Goal: Task Accomplishment & Management: Manage account settings

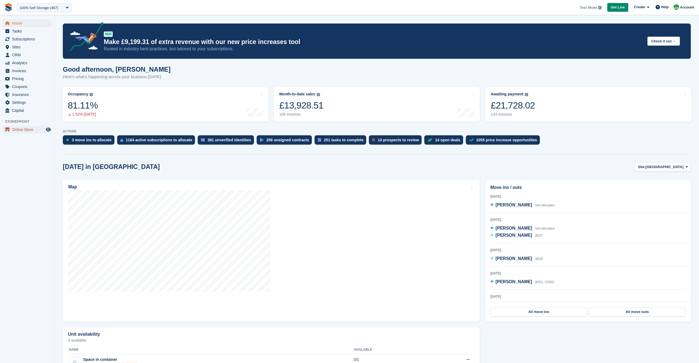
click at [34, 127] on span "Online Store" at bounding box center [28, 130] width 33 height 8
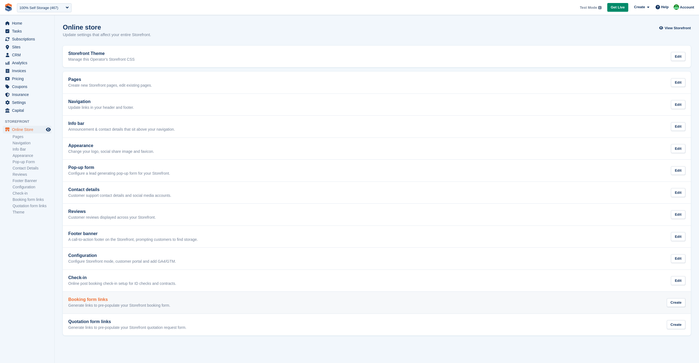
click at [138, 307] on p "Generate links to pre-populate your Storefront booking form." at bounding box center [119, 305] width 102 height 5
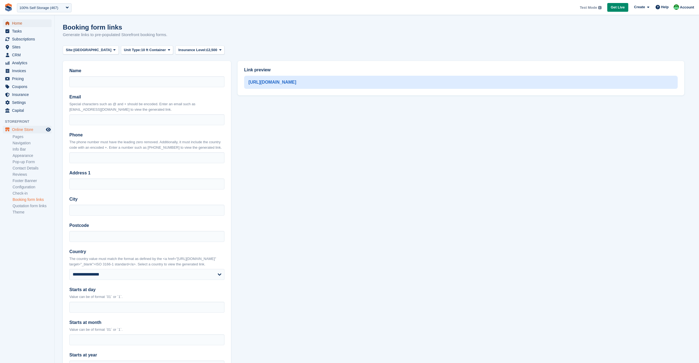
click at [18, 22] on span "Home" at bounding box center [28, 23] width 33 height 8
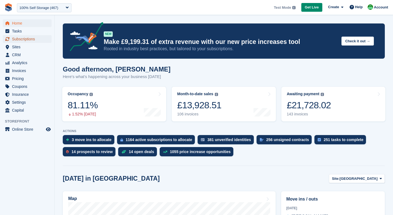
click at [14, 40] on span "Subscriptions" at bounding box center [28, 39] width 33 height 8
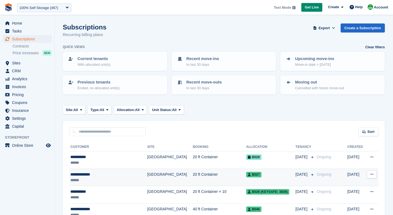
click at [160, 180] on td "[GEOGRAPHIC_DATA]" at bounding box center [170, 177] width 46 height 17
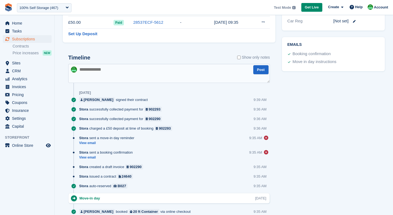
scroll to position [340, 0]
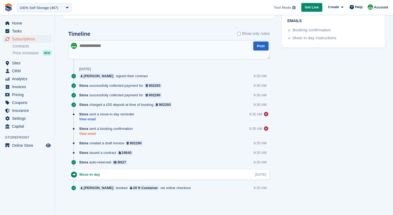
click at [85, 134] on link "View email" at bounding box center [107, 134] width 56 height 5
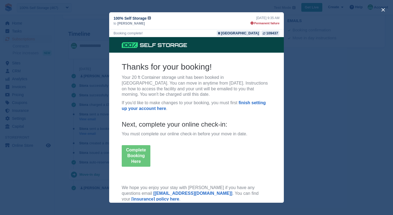
scroll to position [0, 0]
click at [382, 10] on button "close" at bounding box center [383, 9] width 9 height 9
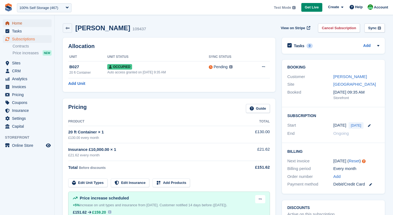
click at [17, 23] on span "Home" at bounding box center [28, 23] width 33 height 8
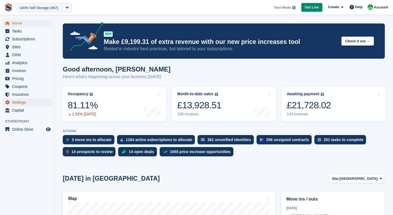
click at [22, 104] on span "Settings" at bounding box center [28, 103] width 33 height 8
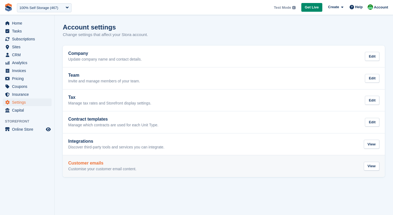
click at [136, 166] on div "Customer emails Customise your customer email content." at bounding box center [102, 166] width 68 height 11
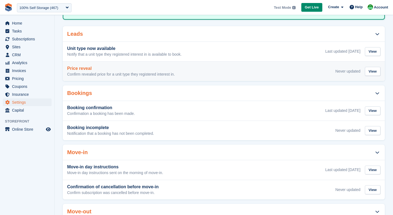
scroll to position [51, 0]
